Goal: Transaction & Acquisition: Purchase product/service

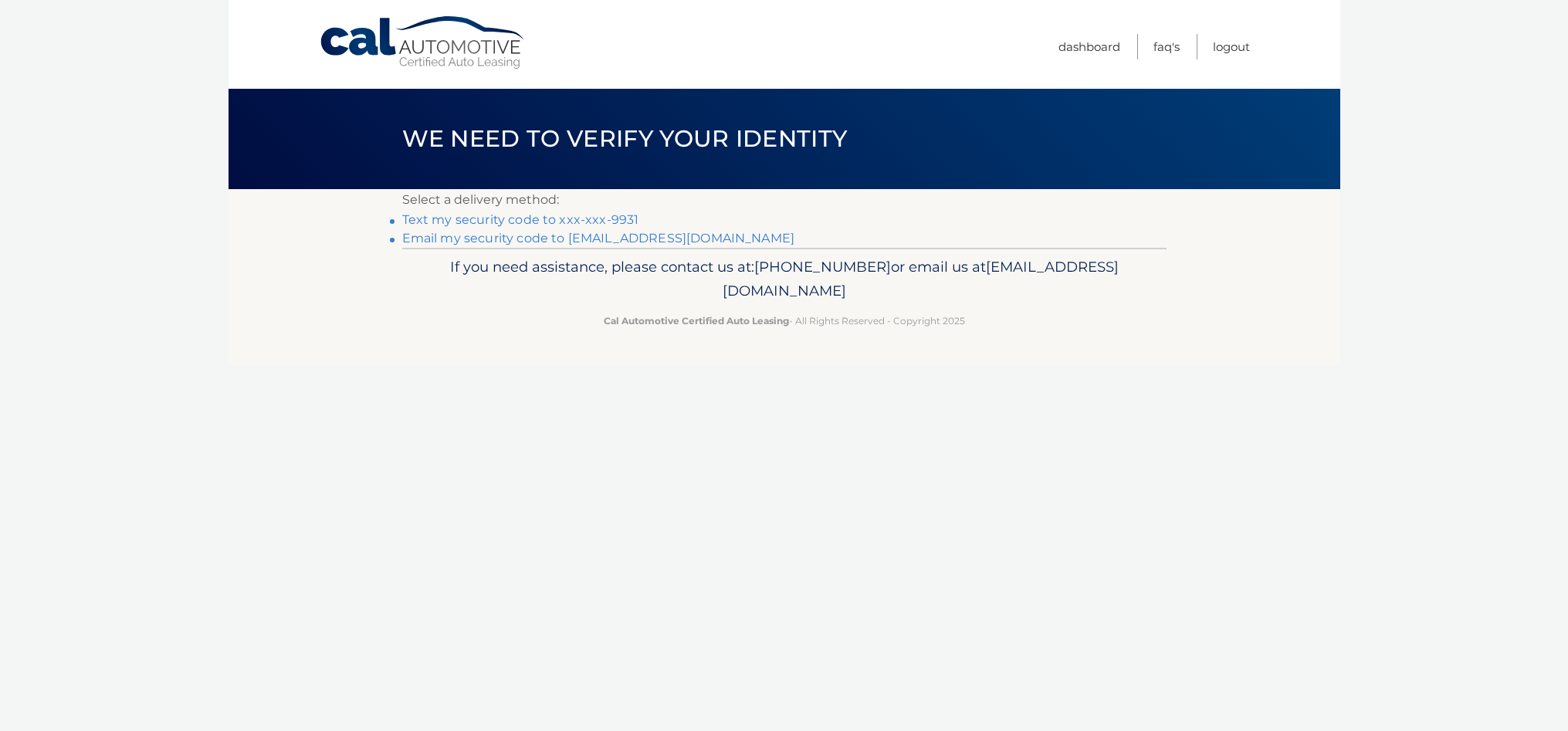
click at [561, 219] on link "Text my security code to xxx-xxx-9931" at bounding box center [520, 220] width 237 height 15
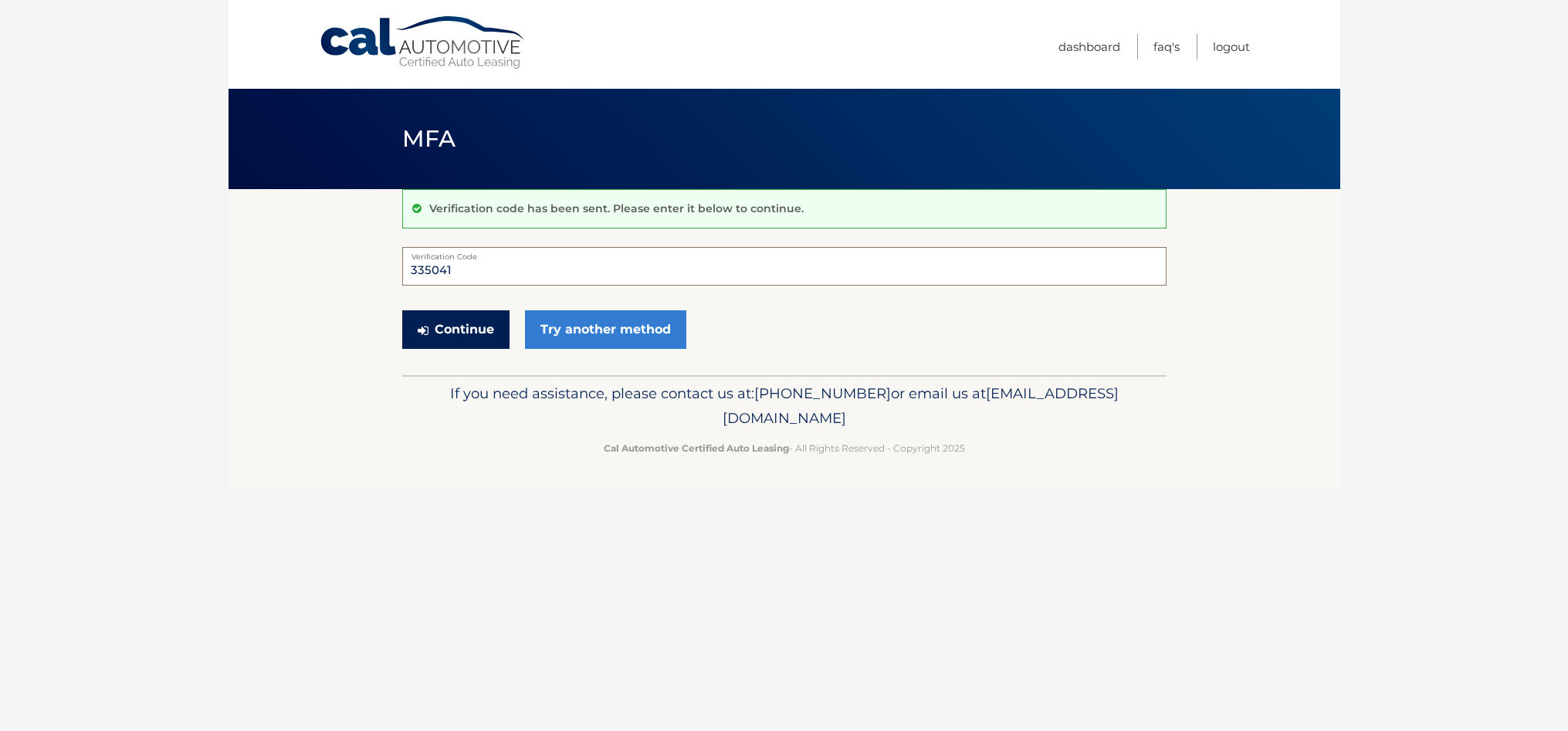
type input "335041"
click at [488, 320] on button "Continue" at bounding box center [456, 330] width 107 height 39
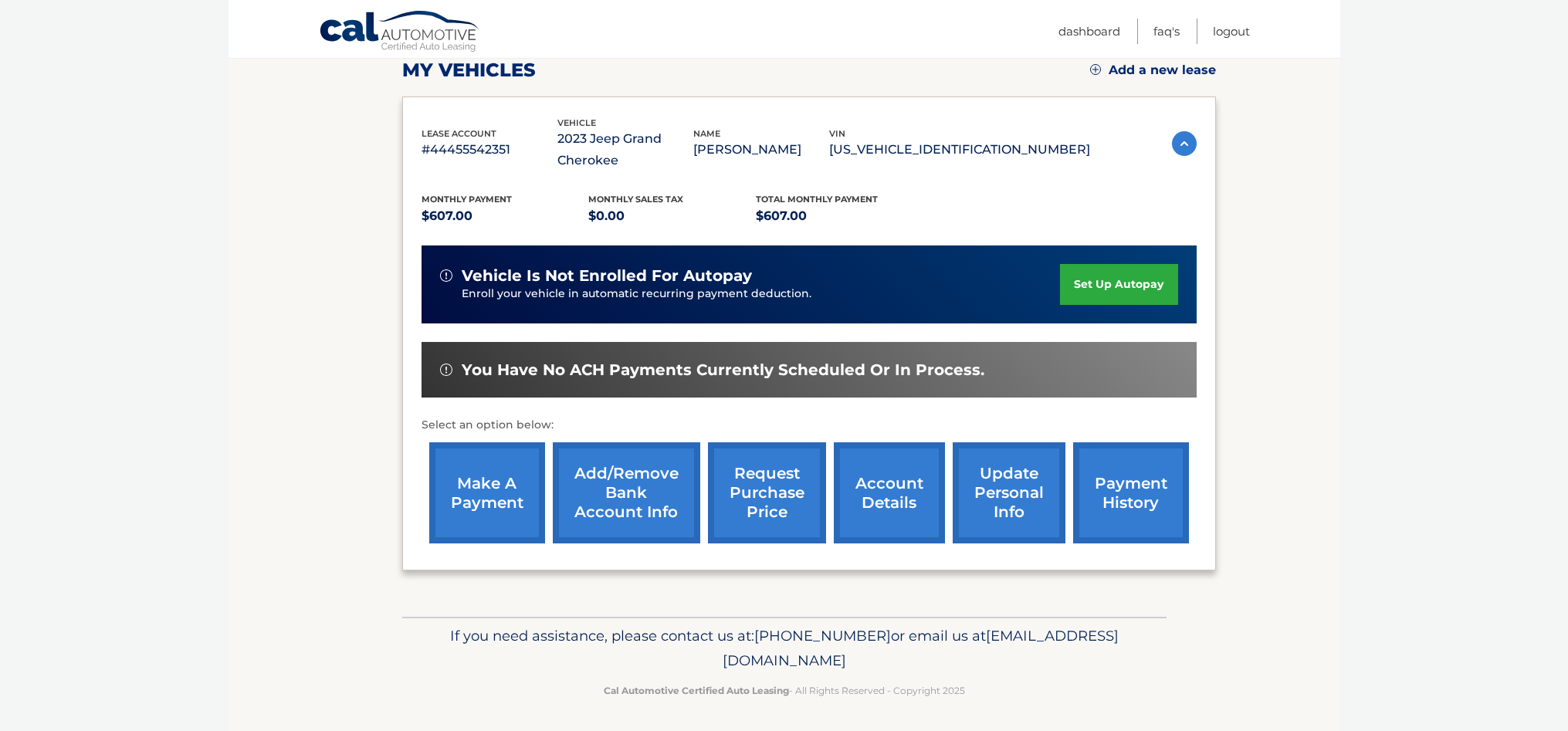
scroll to position [222, 0]
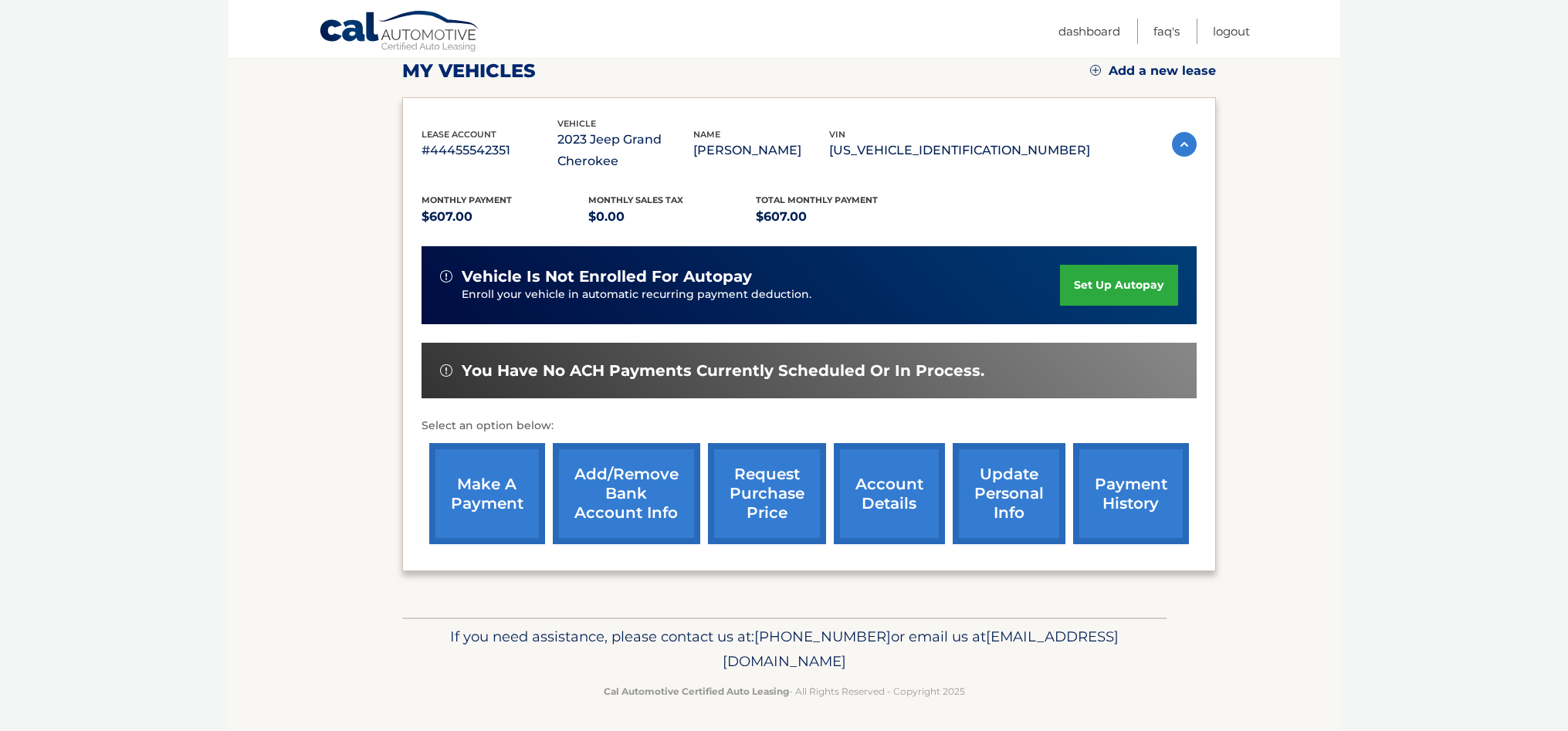
click at [489, 483] on link "make a payment" at bounding box center [487, 494] width 116 height 101
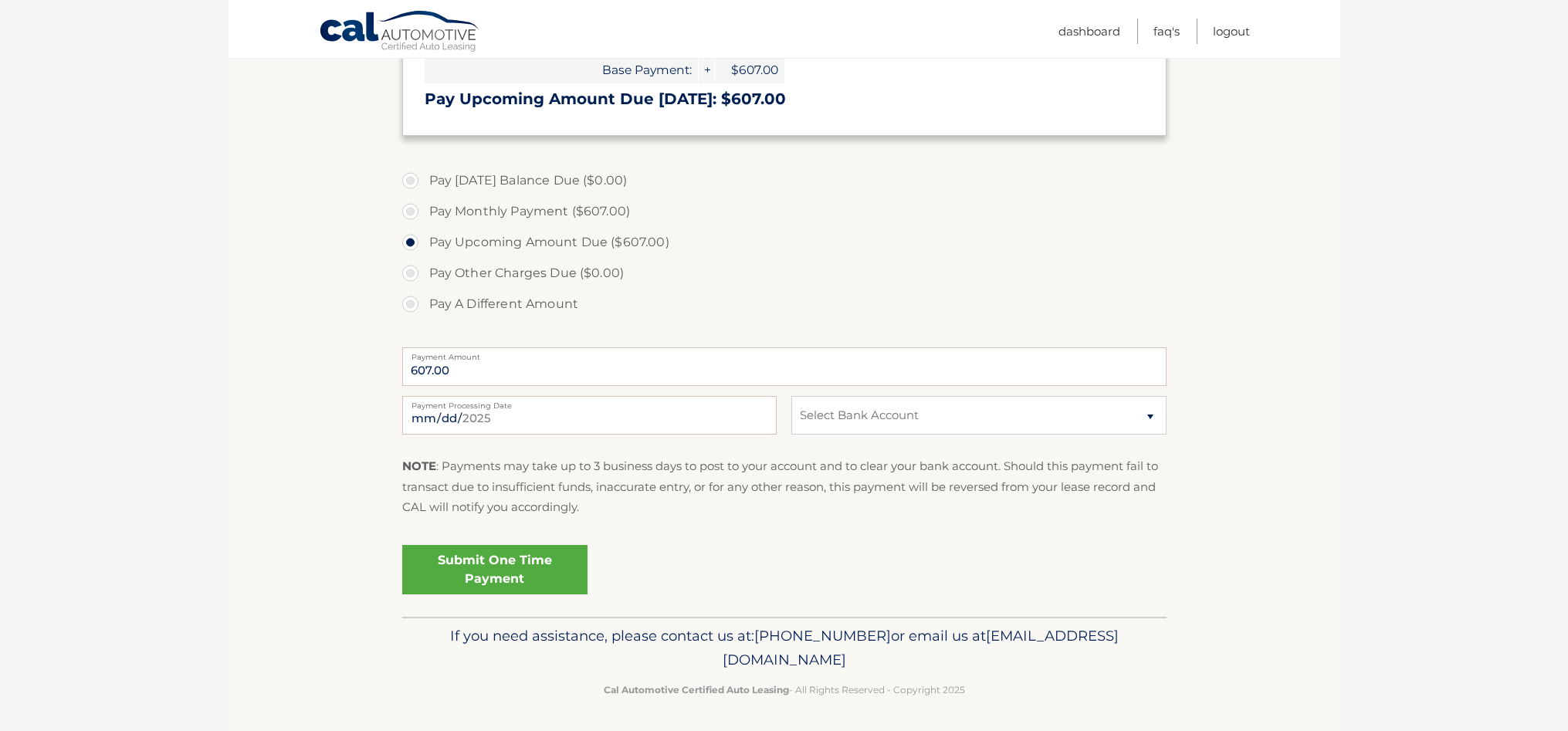
scroll to position [368, 0]
select select "MzA5ZTJlODYtNDAxMi00OTJlLWE1YWUtZjQyM2QxNjdmYzUw"
click at [539, 562] on link "Submit One Time Payment" at bounding box center [495, 571] width 185 height 50
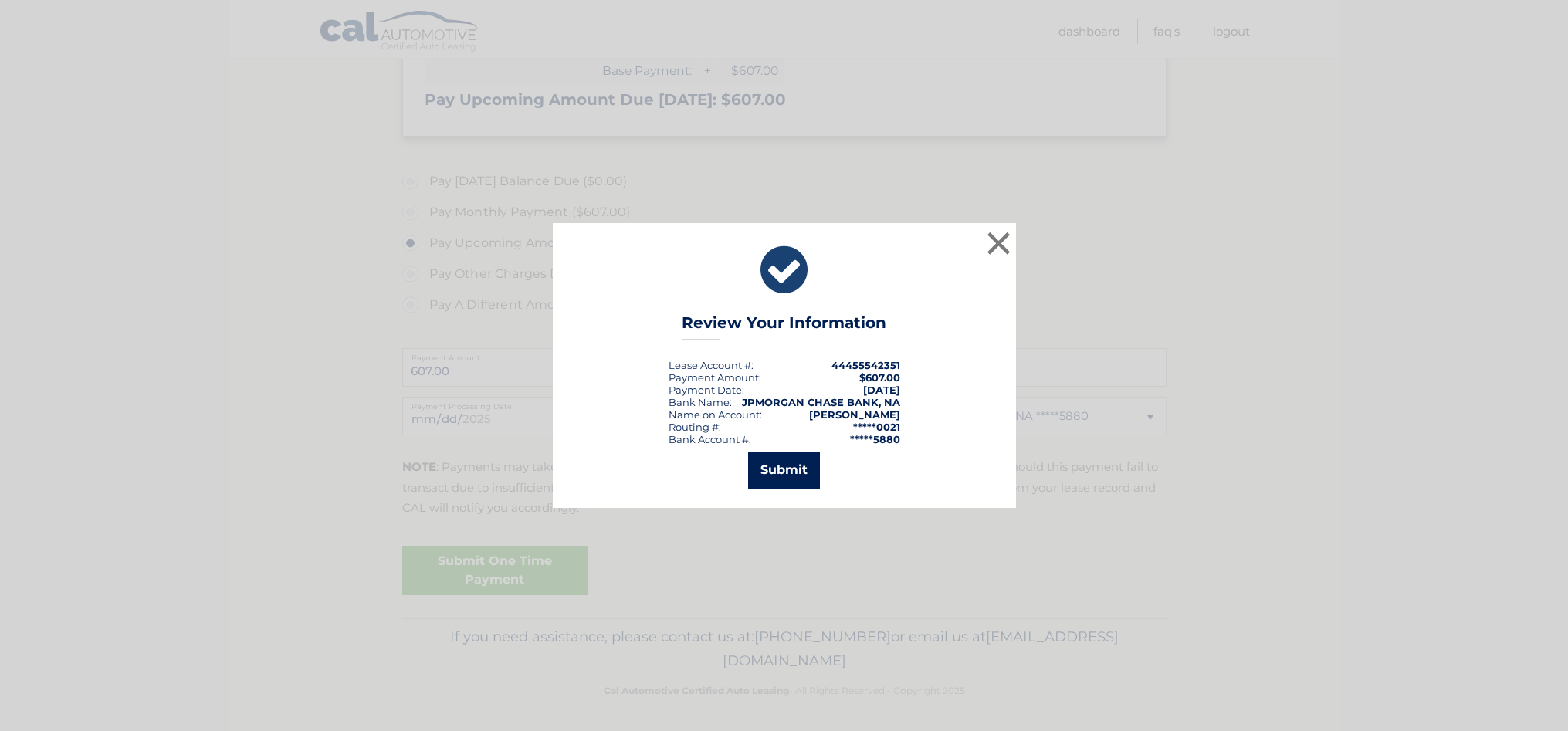
click at [785, 461] on button "Submit" at bounding box center [784, 470] width 72 height 37
